Goal: Task Accomplishment & Management: Use online tool/utility

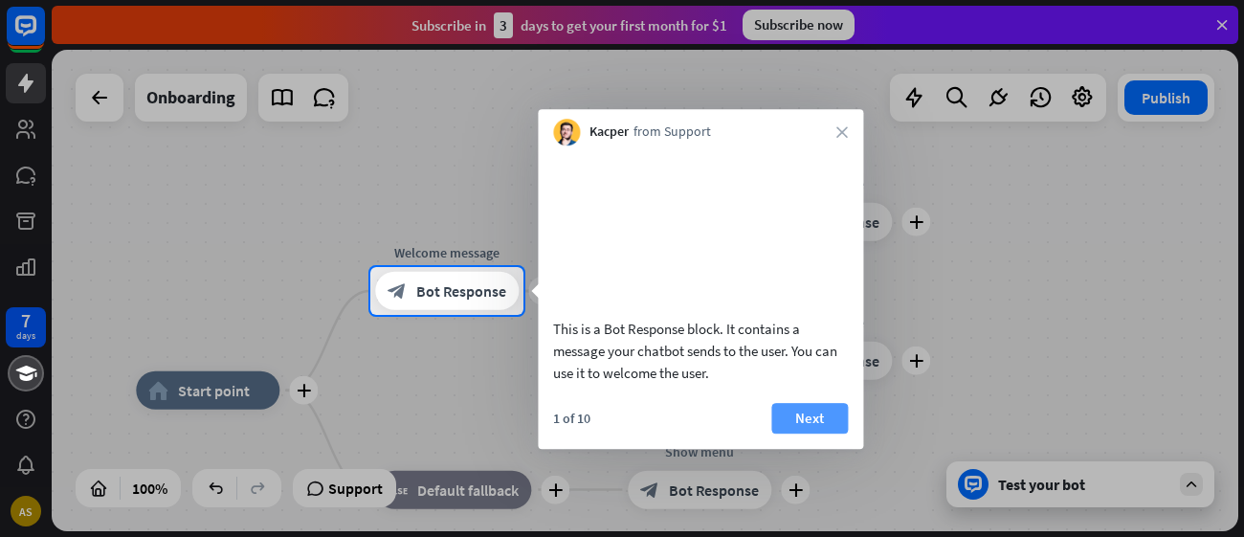
click at [808, 434] on button "Next" at bounding box center [809, 418] width 77 height 31
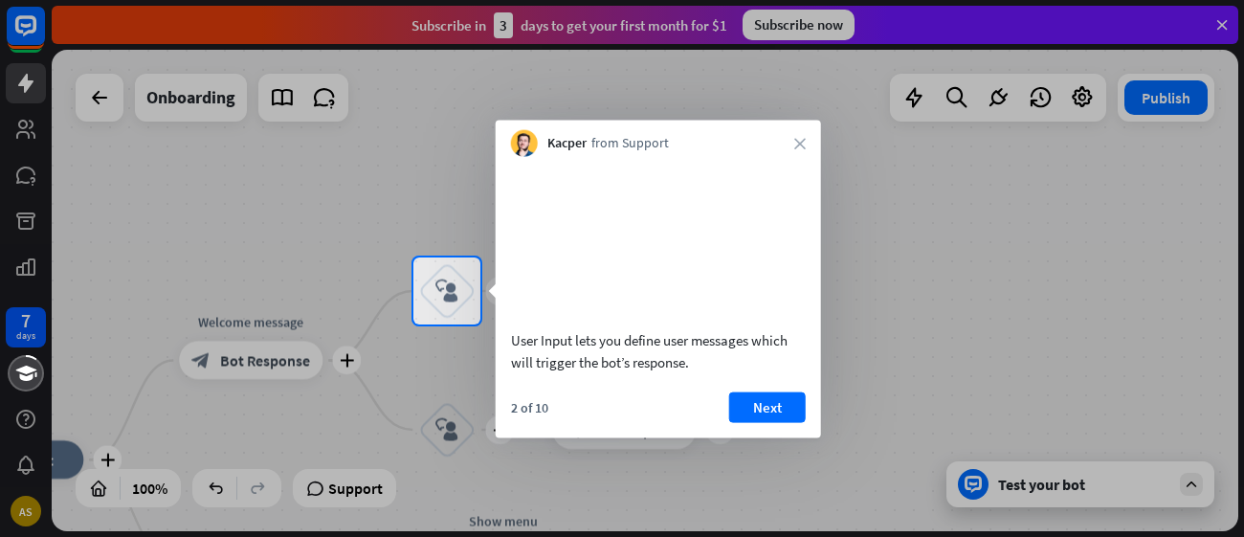
click at [24, 174] on div at bounding box center [622, 128] width 1244 height 257
click at [33, 222] on div at bounding box center [622, 128] width 1244 height 257
click at [21, 264] on div at bounding box center [206, 290] width 413 height 67
click at [766, 422] on button "Next" at bounding box center [767, 406] width 77 height 31
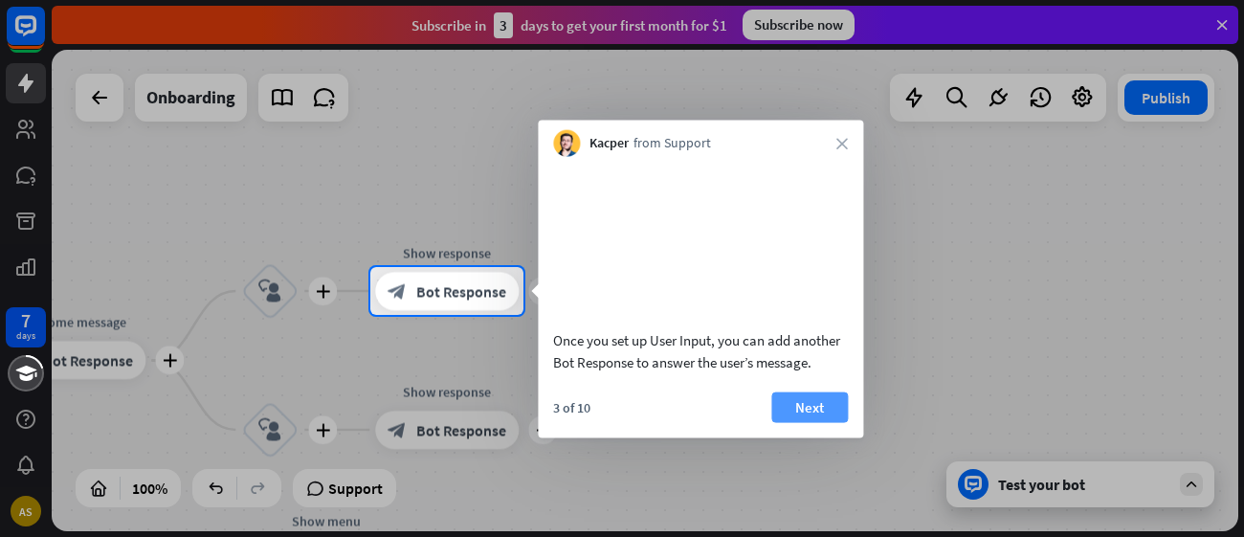
click at [817, 417] on button "Next" at bounding box center [809, 406] width 77 height 31
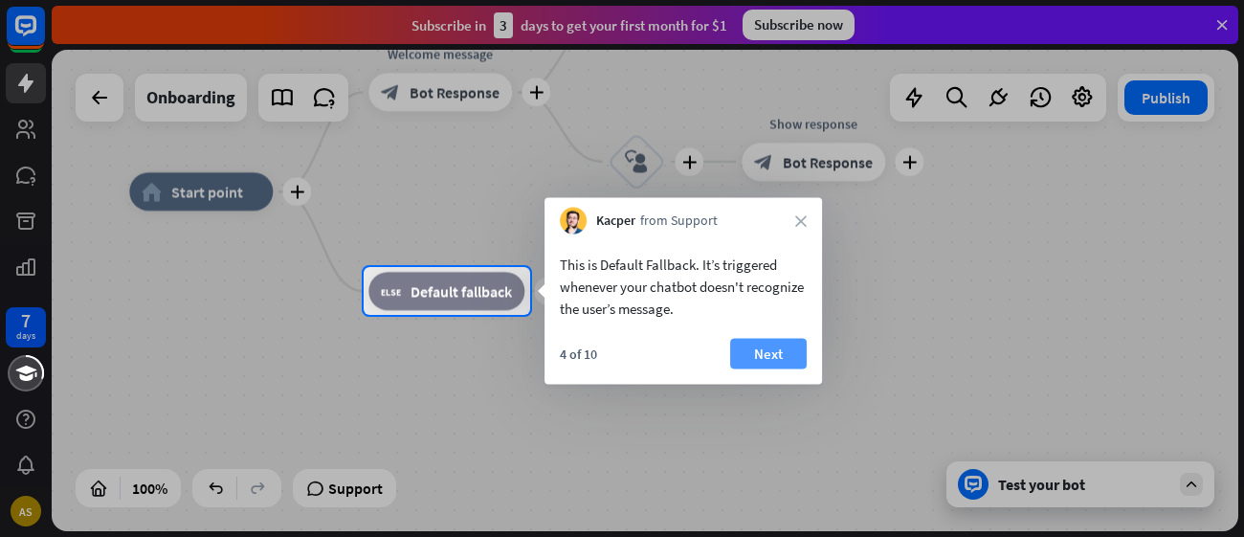
click at [770, 349] on button "Next" at bounding box center [768, 354] width 77 height 31
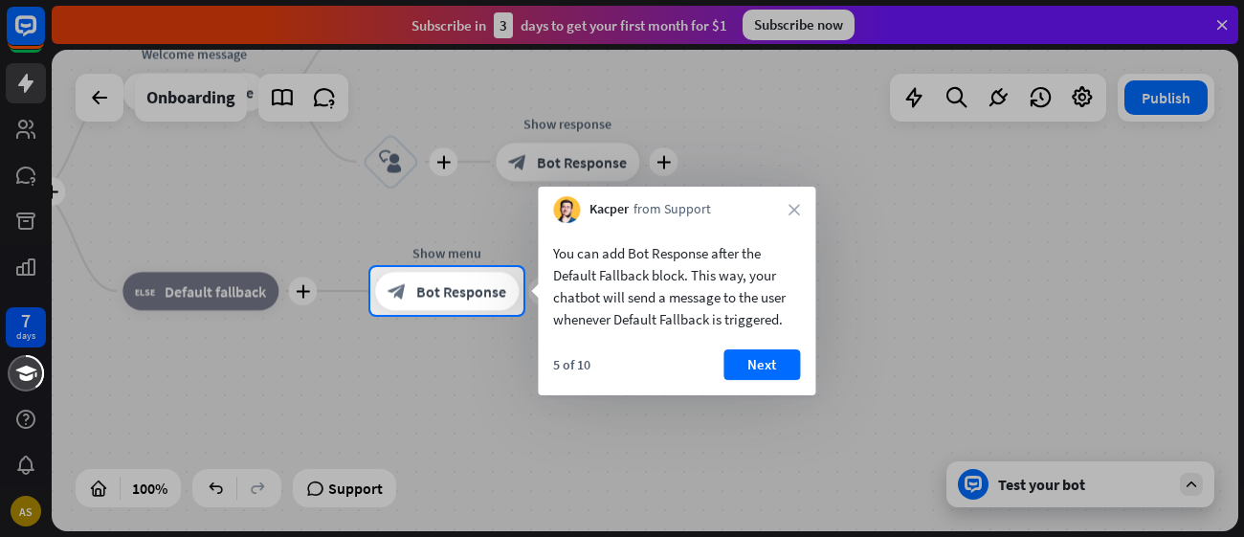
click at [803, 207] on div "Kacper from Support close" at bounding box center [677, 205] width 278 height 36
click at [802, 207] on div "Kacper from Support close" at bounding box center [677, 205] width 278 height 36
click at [793, 198] on div "Kacper from Support close" at bounding box center [677, 205] width 278 height 36
click at [793, 199] on div "Kacper from Support close" at bounding box center [677, 205] width 278 height 36
click at [775, 239] on div "You can add Bot Response after the Default Fallback block. This way, your chatb…" at bounding box center [677, 281] width 278 height 117
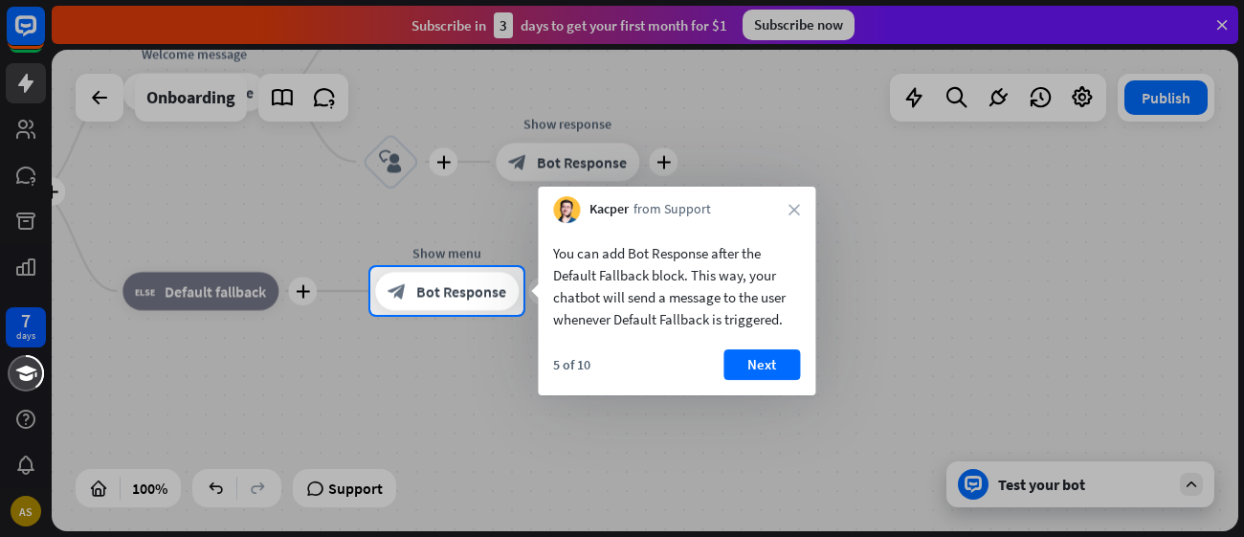
click at [777, 234] on div "You can add Bot Response after the Default Fallback block. This way, your chatb…" at bounding box center [677, 281] width 278 height 117
click at [793, 205] on icon "close" at bounding box center [794, 209] width 11 height 11
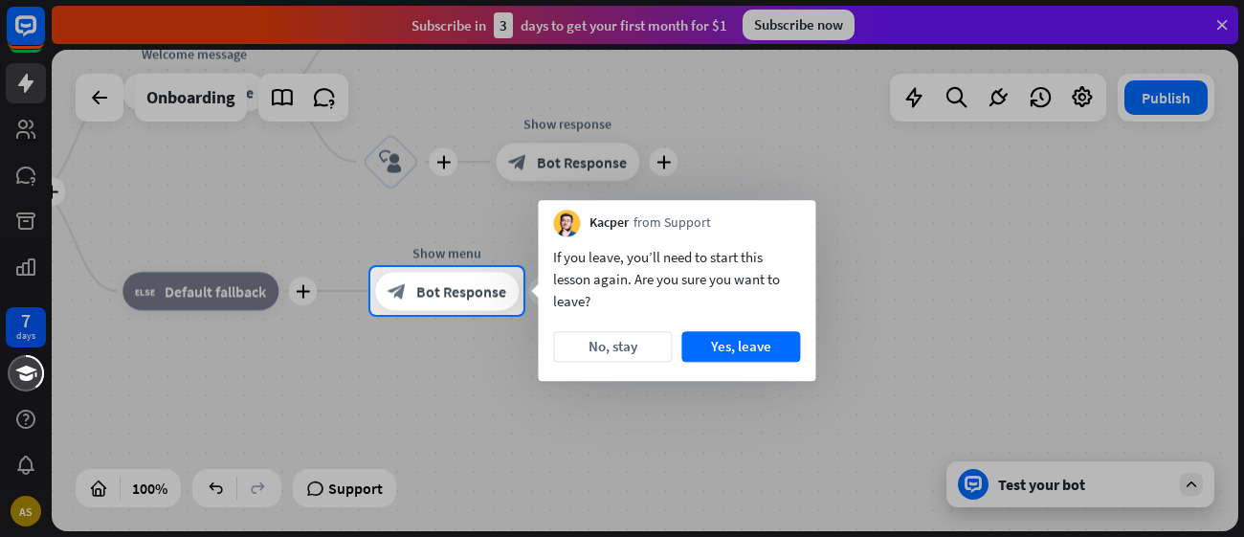
click at [793, 205] on div "Kacper from Support" at bounding box center [677, 218] width 278 height 36
click at [794, 210] on div "Kacper from Support" at bounding box center [677, 218] width 278 height 36
click at [720, 342] on button "Yes, leave" at bounding box center [740, 346] width 119 height 31
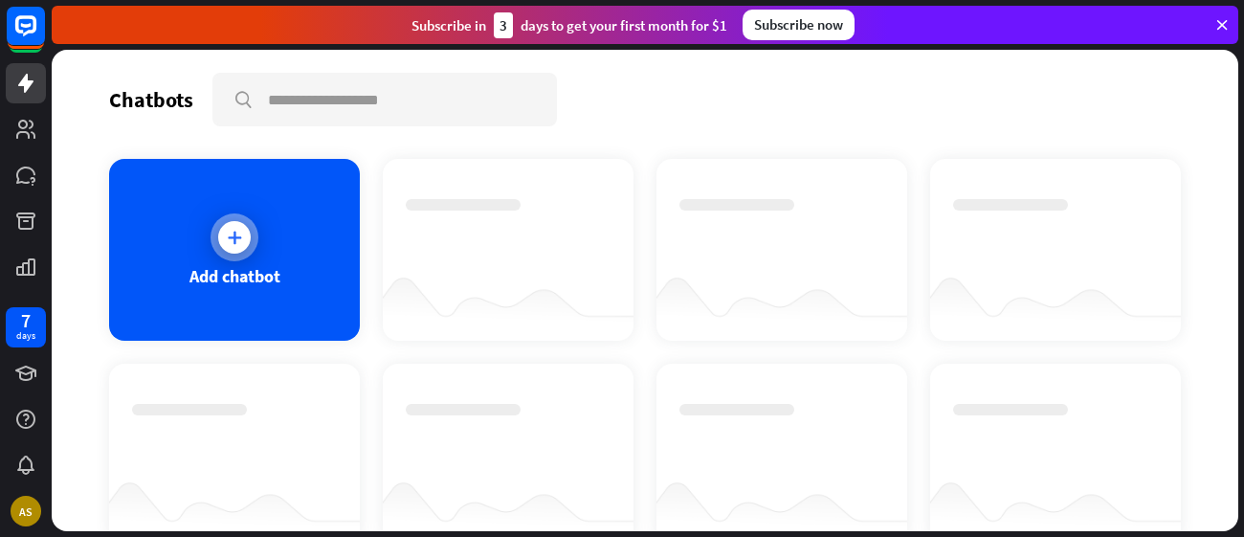
click at [251, 196] on div "Add chatbot" at bounding box center [234, 250] width 251 height 182
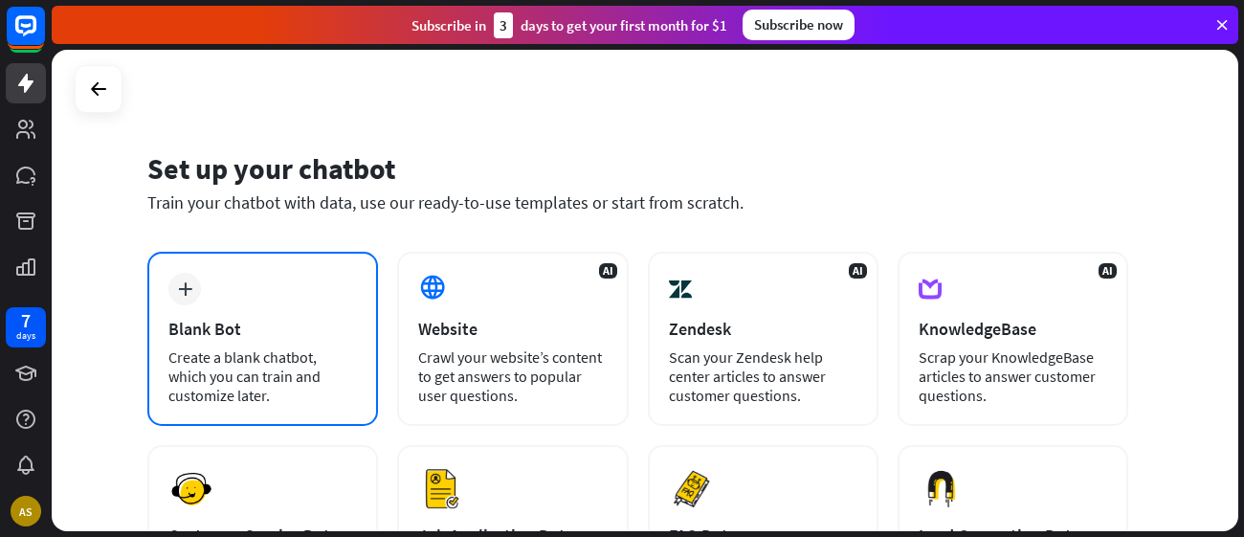
click at [257, 318] on div "Blank Bot" at bounding box center [262, 329] width 189 height 22
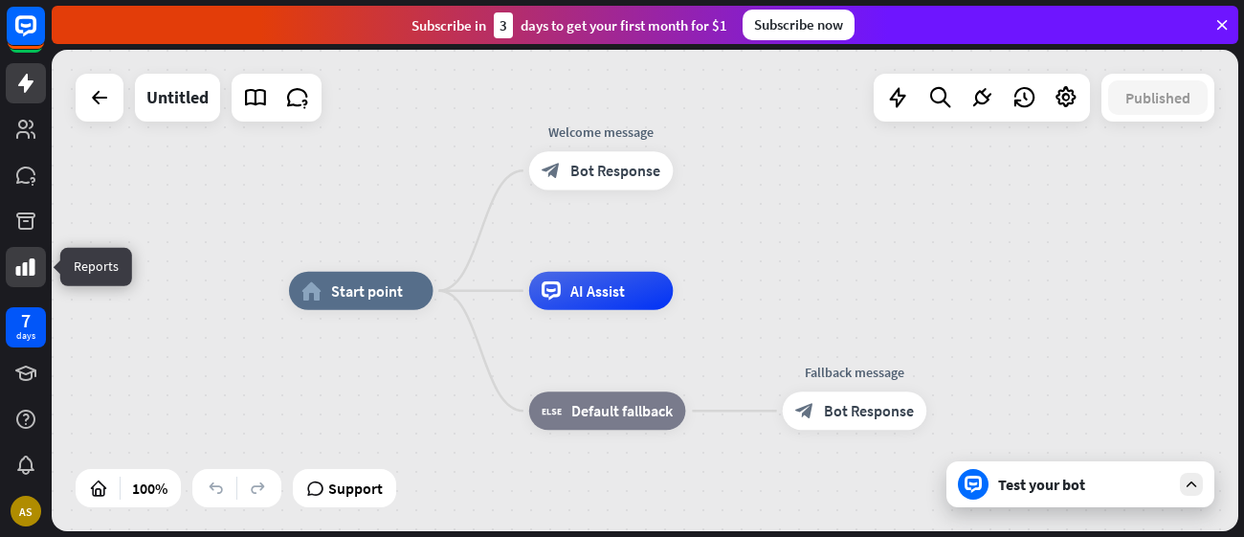
click at [8, 266] on link at bounding box center [26, 267] width 40 height 40
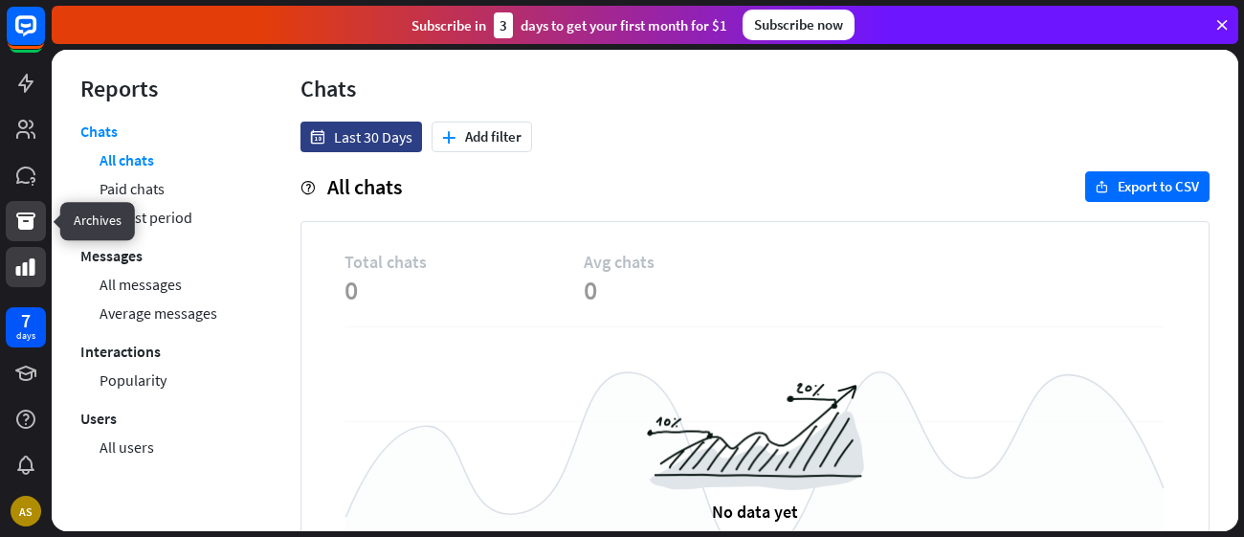
click at [15, 234] on link at bounding box center [26, 221] width 40 height 40
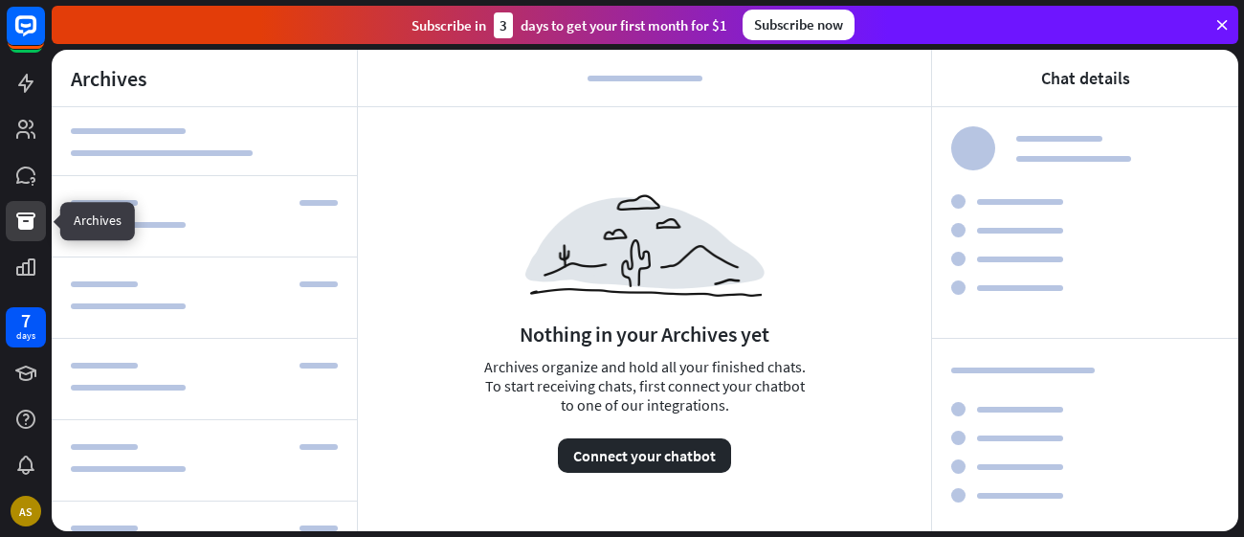
click at [23, 210] on icon at bounding box center [25, 221] width 23 height 23
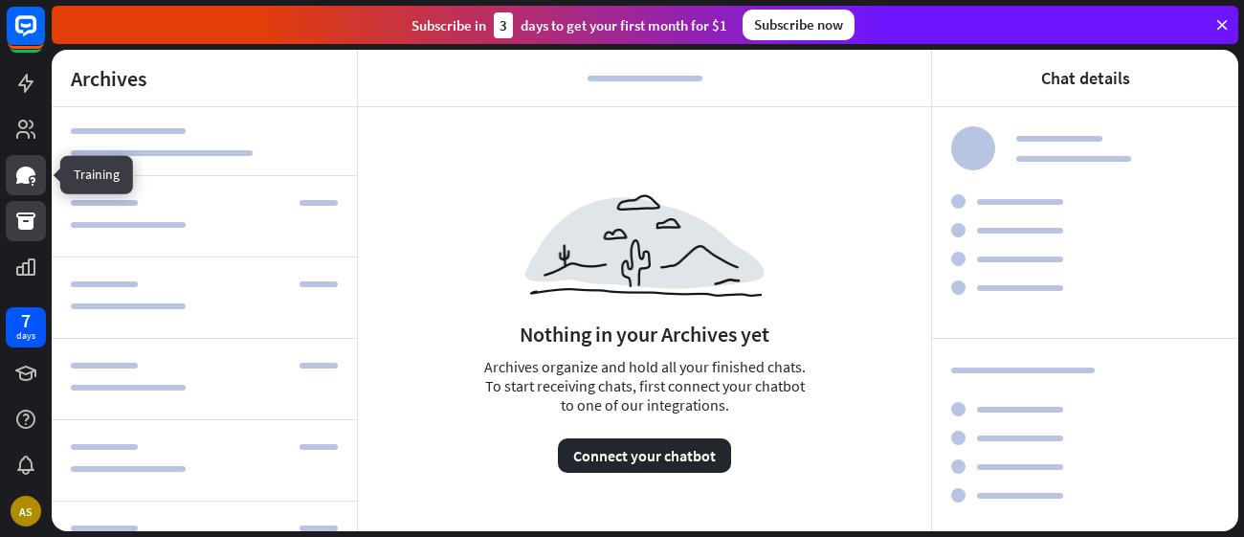
click at [21, 172] on icon at bounding box center [25, 175] width 19 height 17
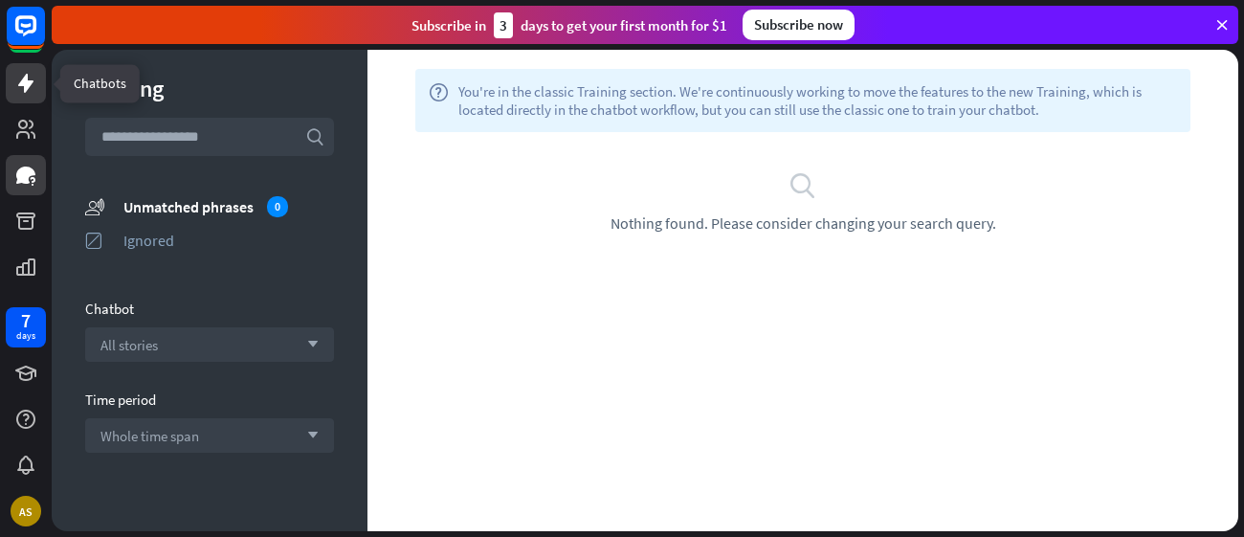
click at [18, 101] on link at bounding box center [26, 83] width 40 height 40
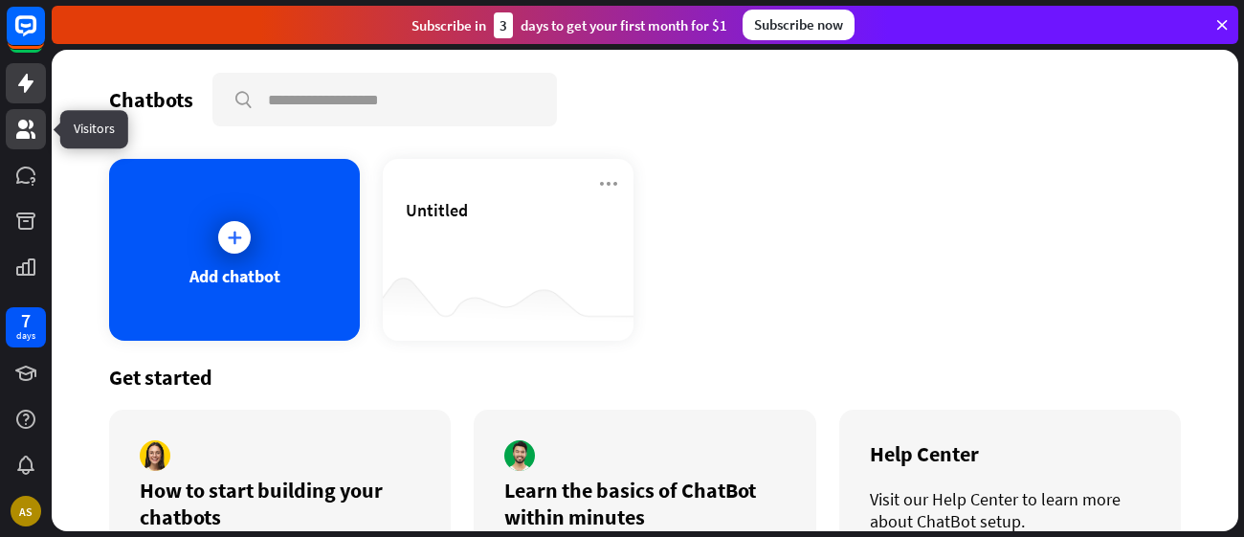
click at [22, 136] on icon at bounding box center [25, 129] width 19 height 19
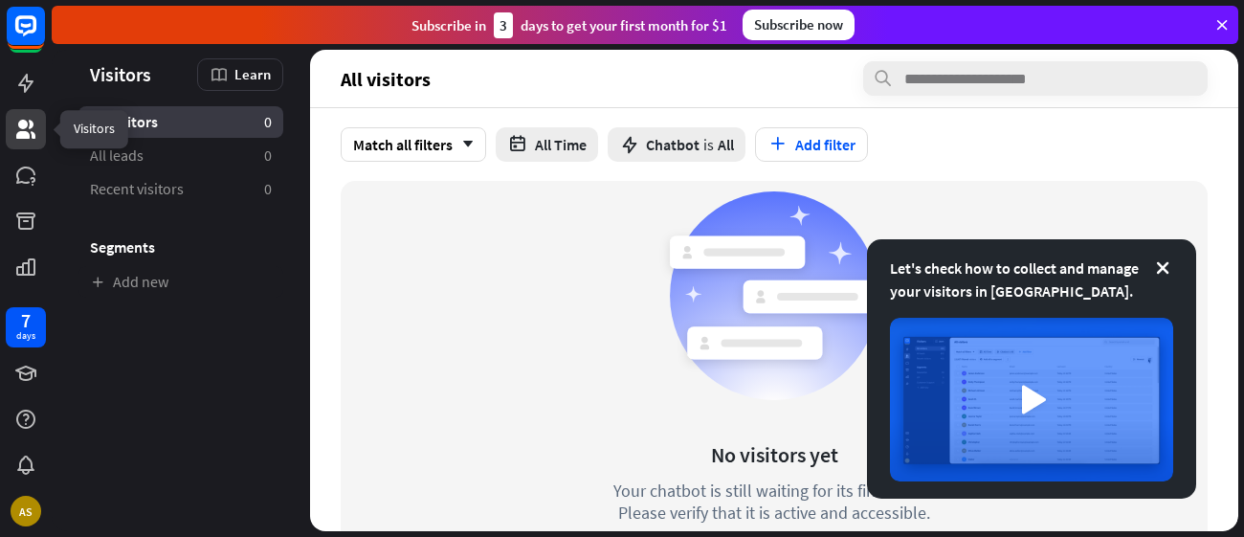
click at [17, 122] on icon at bounding box center [25, 129] width 23 height 23
click at [2, 54] on div at bounding box center [26, 150] width 52 height 301
click at [28, 86] on icon at bounding box center [25, 83] width 15 height 19
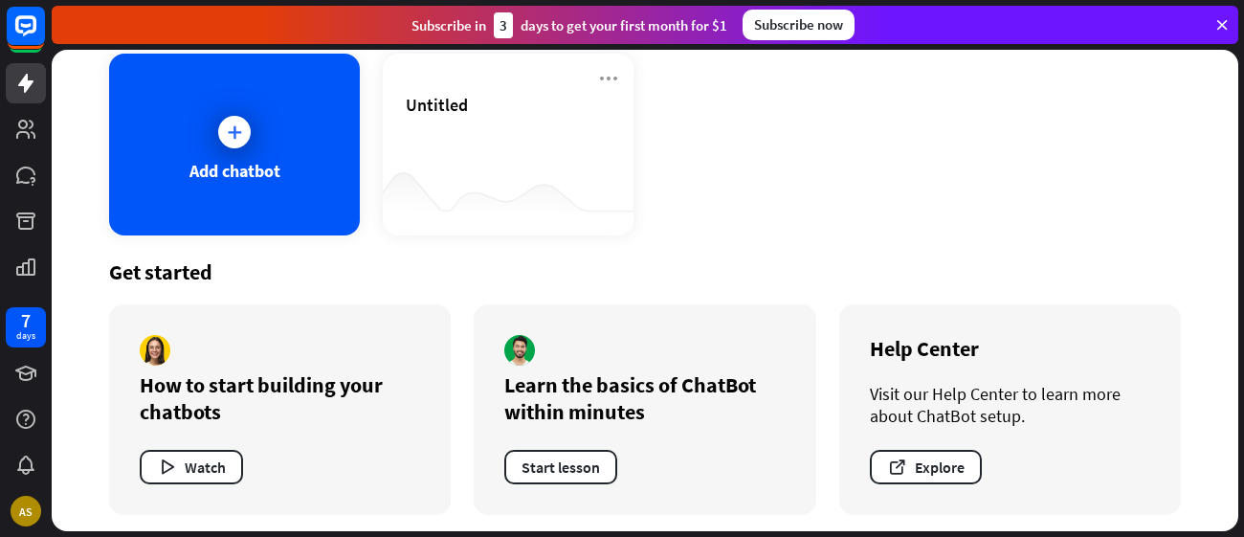
scroll to position [111, 0]
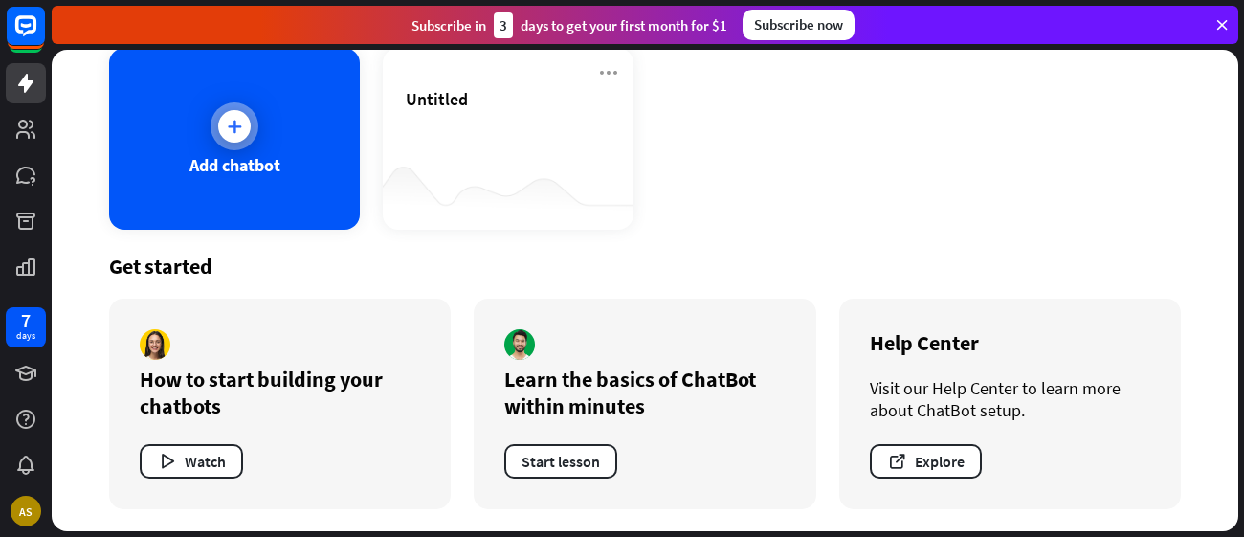
click at [264, 179] on div "Add chatbot" at bounding box center [234, 139] width 251 height 182
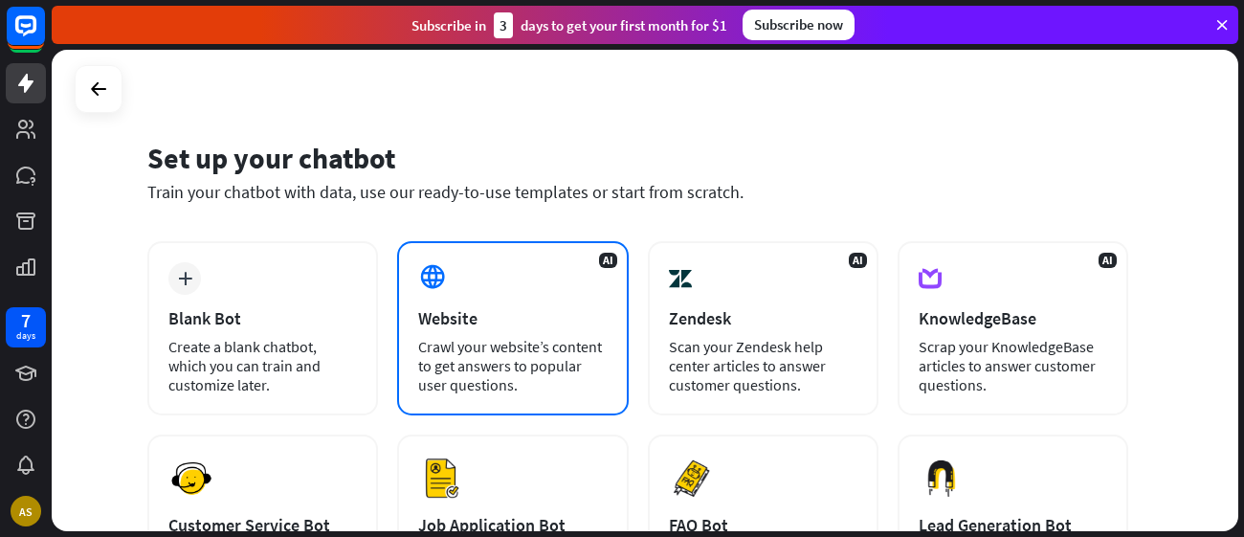
scroll to position [10, 0]
click at [455, 279] on div "AI Website Crawl your website’s content to get answers to popular user question…" at bounding box center [512, 329] width 231 height 174
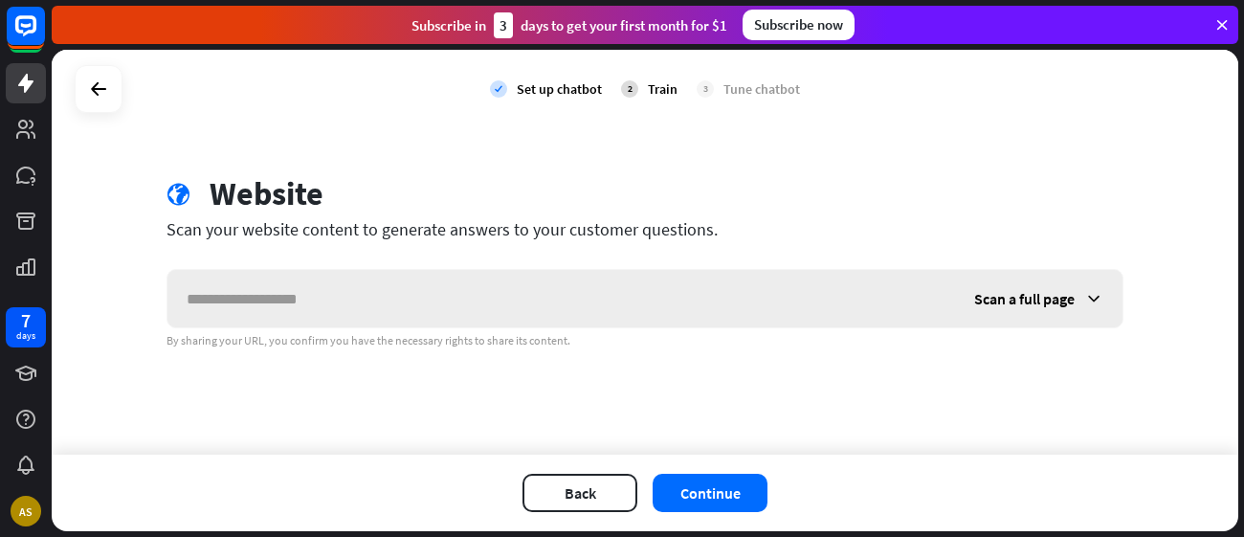
click at [452, 288] on input "text" at bounding box center [561, 298] width 788 height 57
click at [685, 495] on button "Continue" at bounding box center [710, 493] width 115 height 38
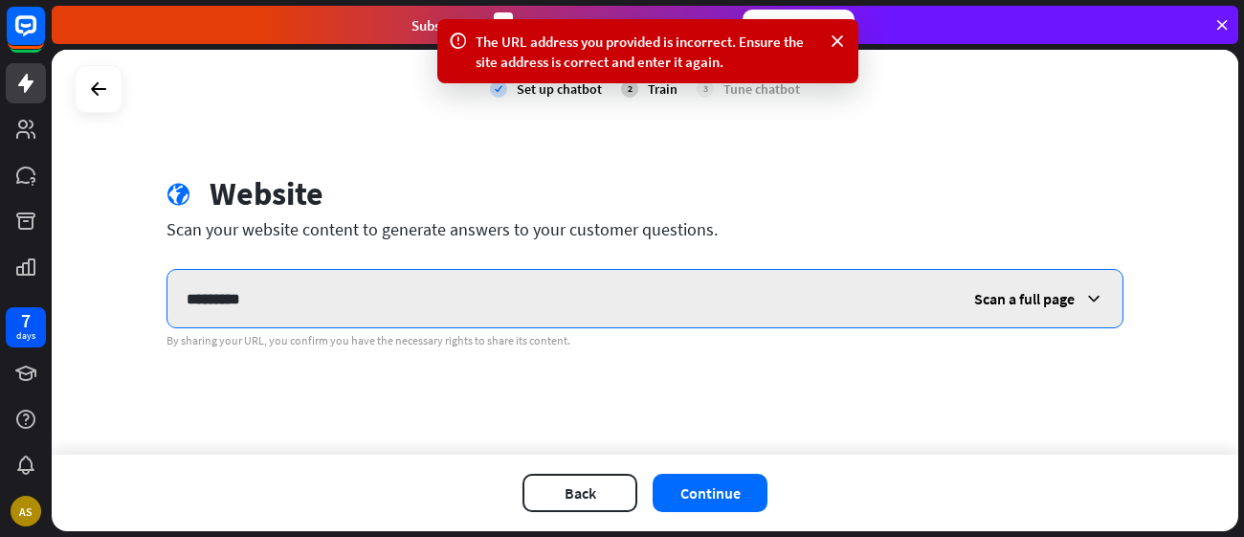
click at [221, 301] on input "*********" at bounding box center [561, 298] width 788 height 57
click at [219, 303] on input "*********" at bounding box center [561, 298] width 788 height 57
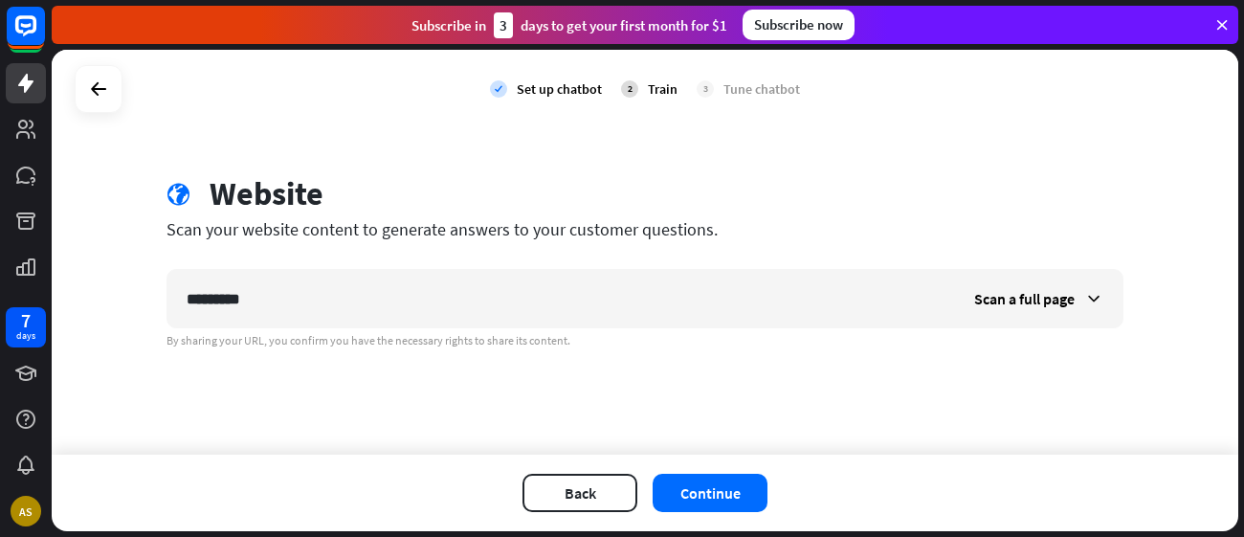
click at [454, 214] on div "globe Website" at bounding box center [645, 196] width 957 height 44
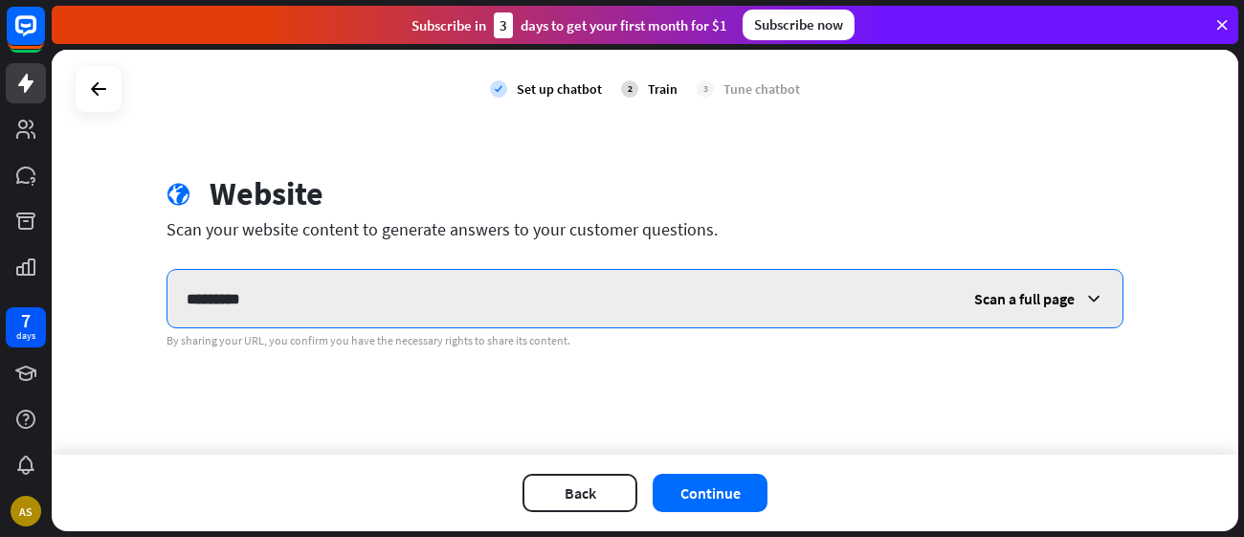
click at [217, 301] on input "*********" at bounding box center [561, 298] width 788 height 57
click at [223, 301] on input "*********" at bounding box center [561, 298] width 788 height 57
click at [271, 303] on input "*********" at bounding box center [561, 298] width 788 height 57
type input "****"
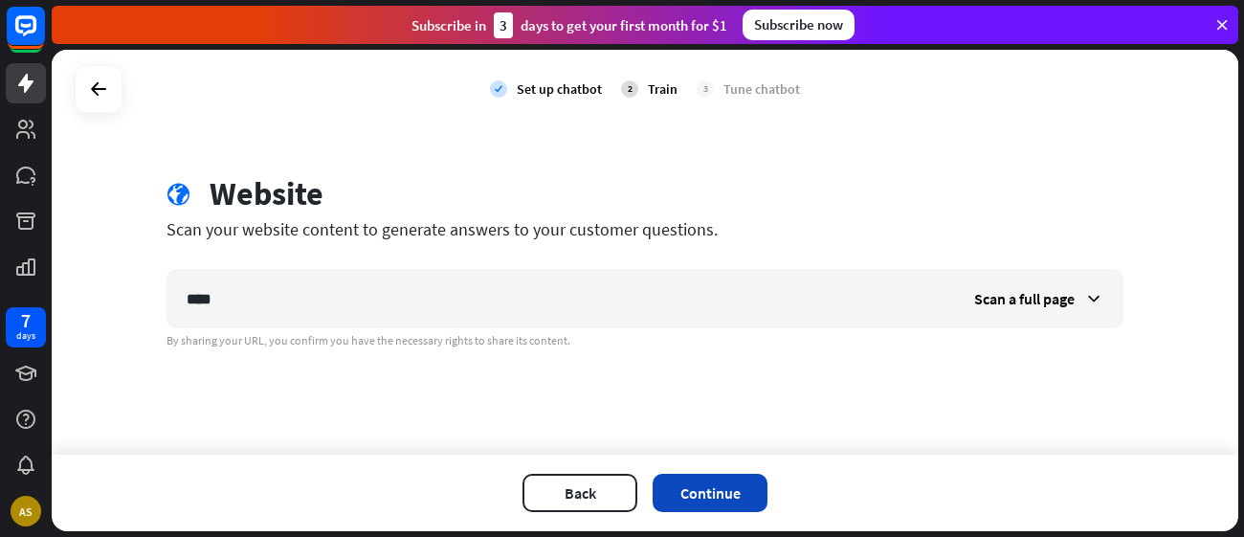
click at [718, 480] on button "Continue" at bounding box center [710, 493] width 115 height 38
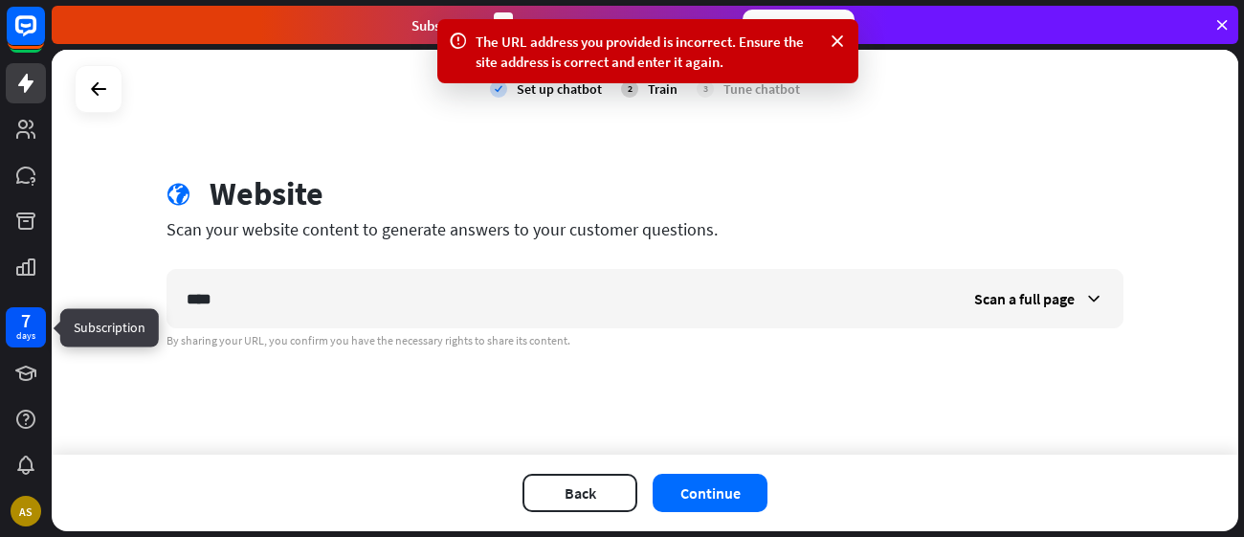
click at [29, 329] on div "days" at bounding box center [25, 335] width 19 height 13
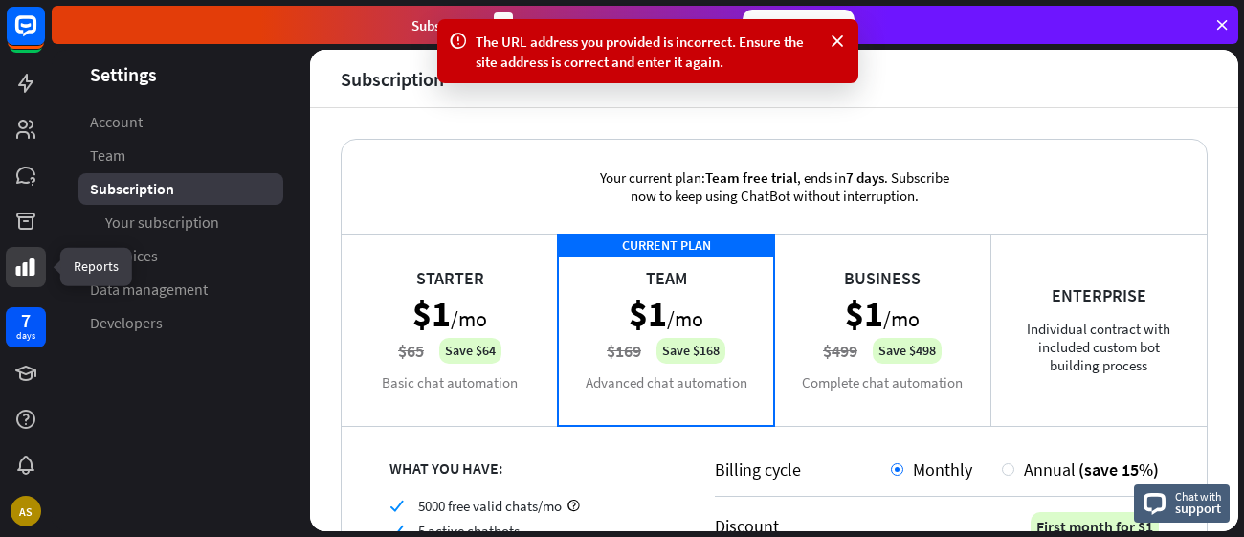
click at [12, 262] on link at bounding box center [26, 267] width 40 height 40
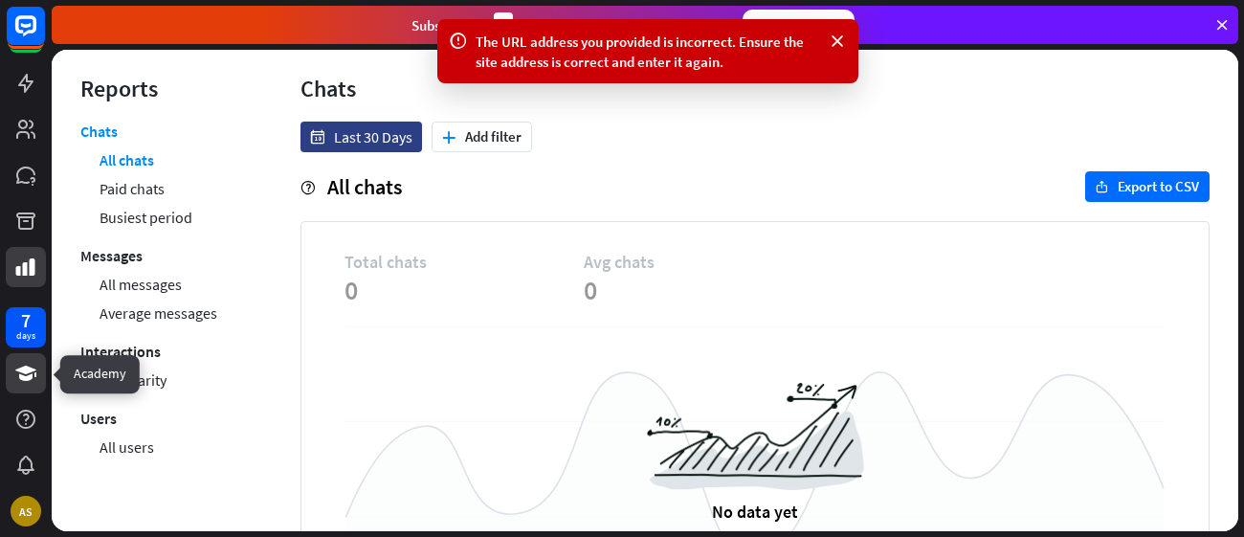
click at [43, 380] on link at bounding box center [26, 373] width 40 height 40
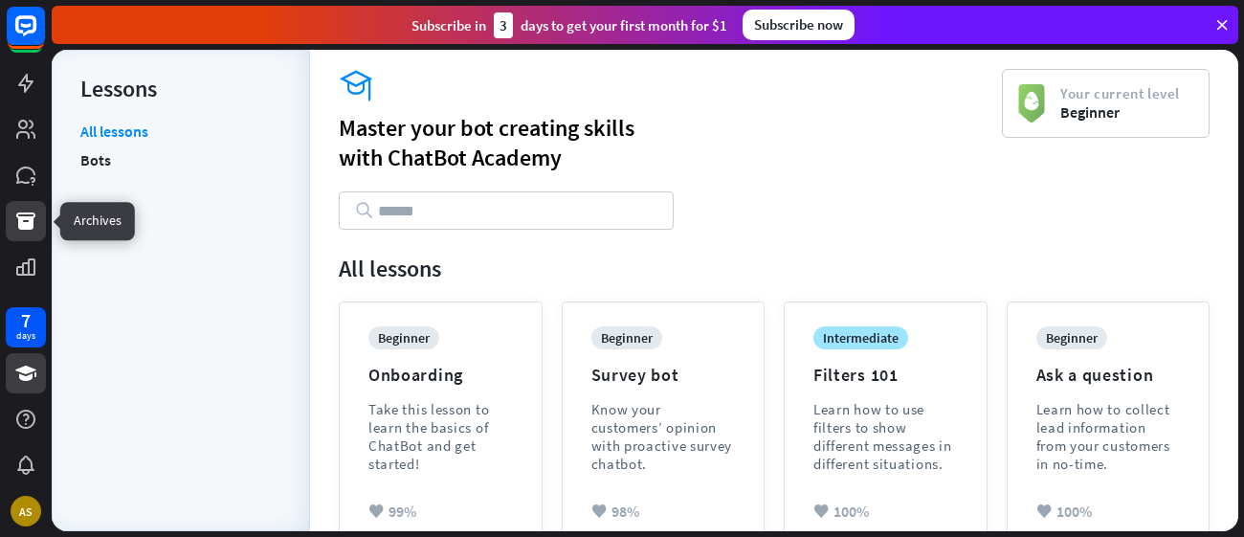
click at [22, 226] on icon at bounding box center [25, 220] width 19 height 17
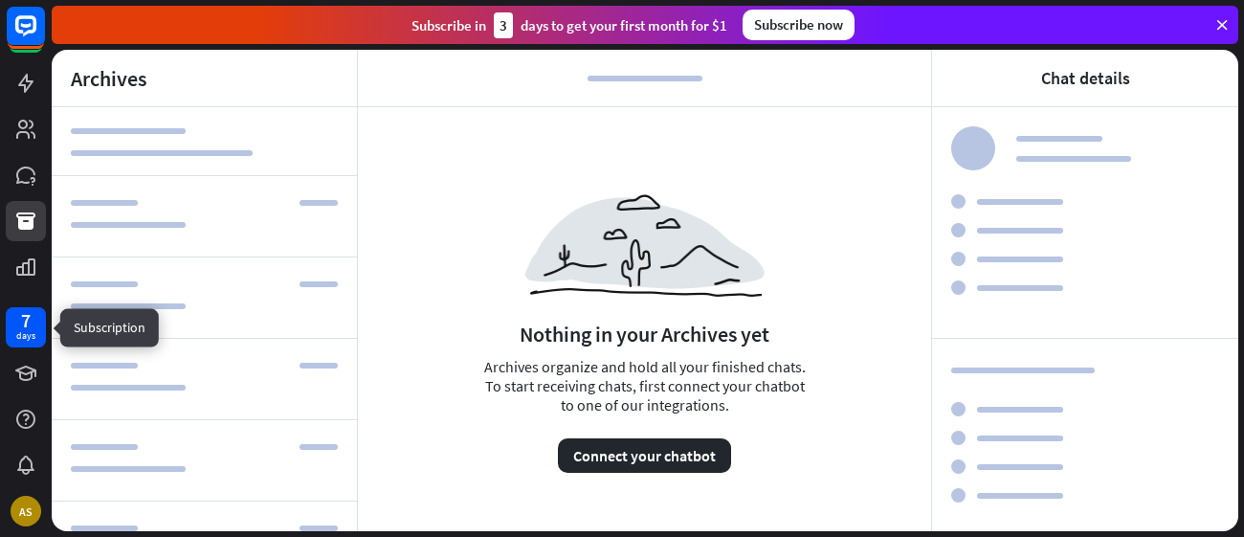
click at [28, 341] on div "days" at bounding box center [25, 335] width 19 height 13
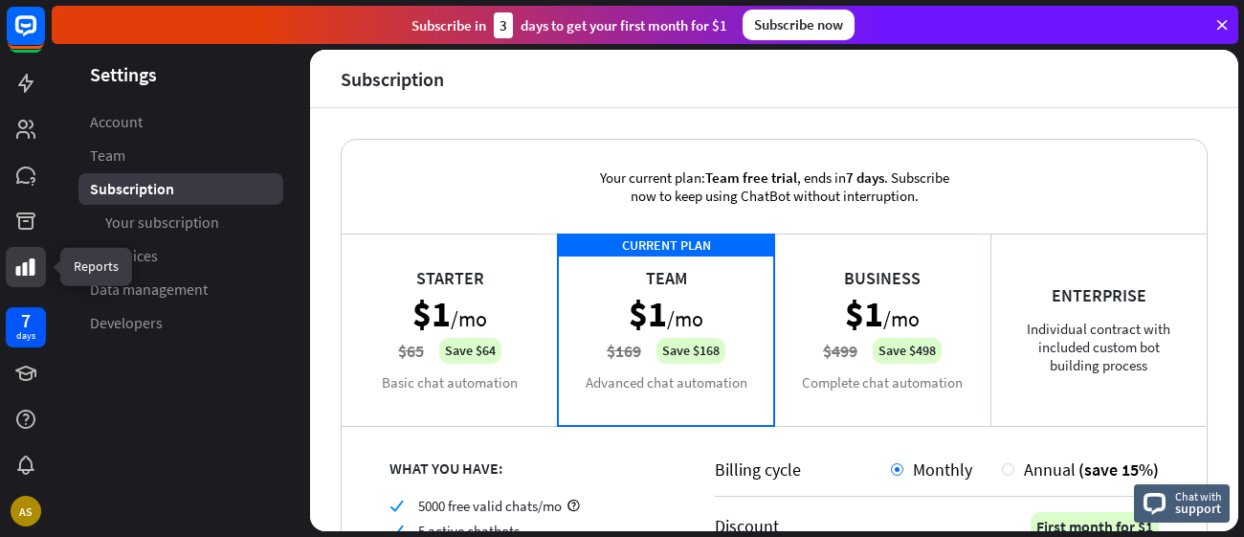
click at [44, 269] on link at bounding box center [26, 267] width 40 height 40
